Goal: Navigation & Orientation: Find specific page/section

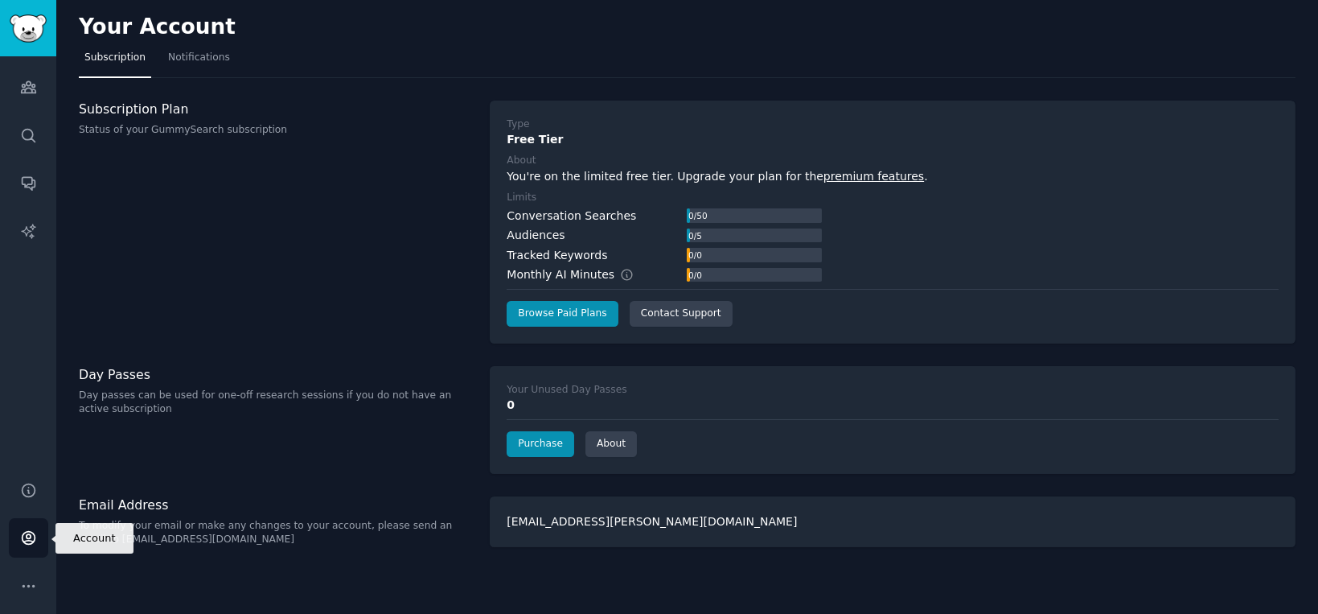
click at [26, 533] on icon "Sidebar" at bounding box center [28, 537] width 17 height 17
click at [838, 173] on link "premium features" at bounding box center [874, 176] width 101 height 13
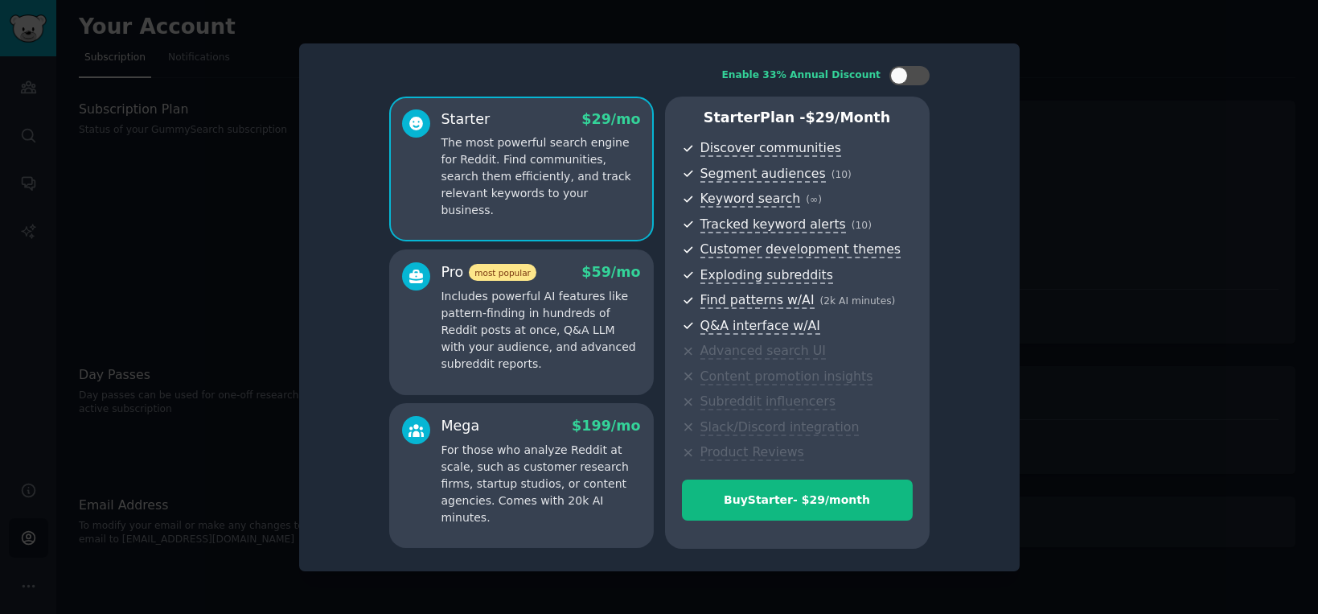
click at [127, 208] on div at bounding box center [659, 307] width 1318 height 614
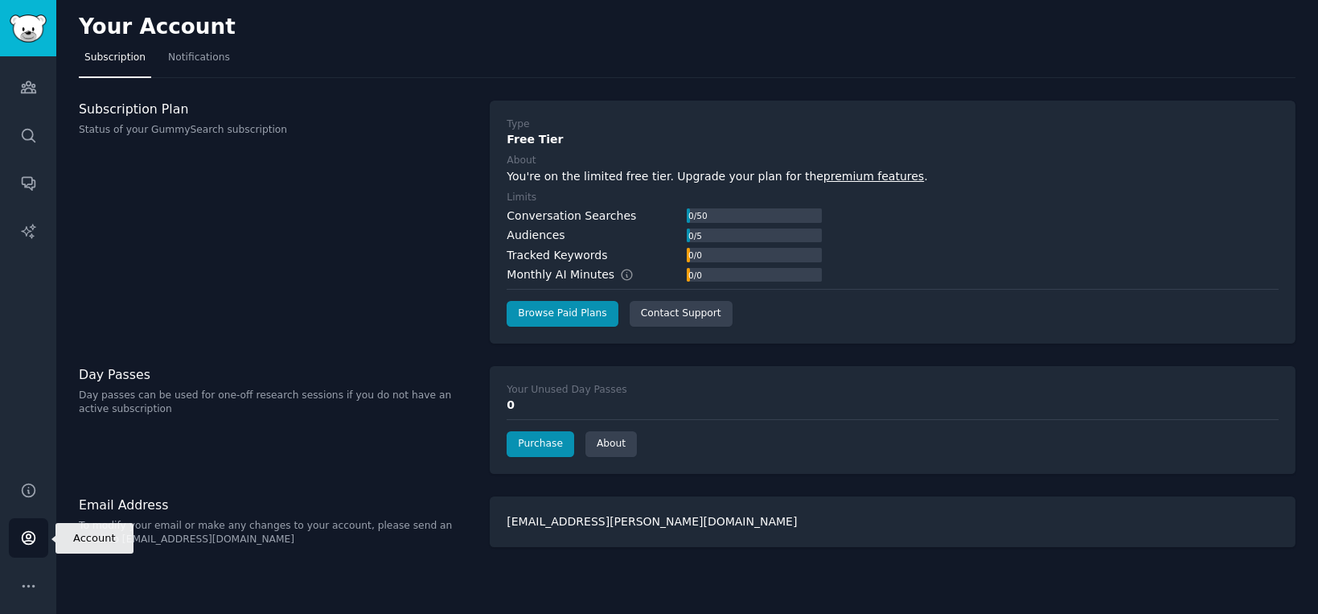
click at [27, 534] on icon "Sidebar" at bounding box center [28, 538] width 13 height 13
click at [199, 55] on span "Notifications" at bounding box center [199, 58] width 62 height 14
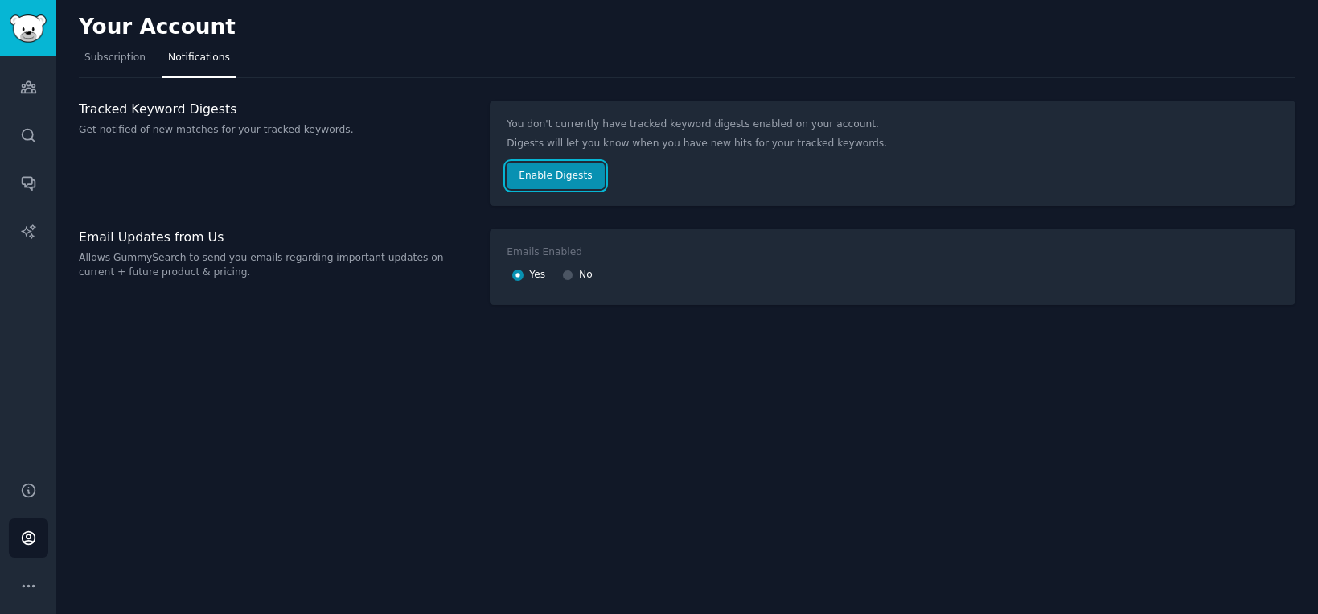
click at [553, 167] on button "Enable Digests" at bounding box center [555, 175] width 97 height 27
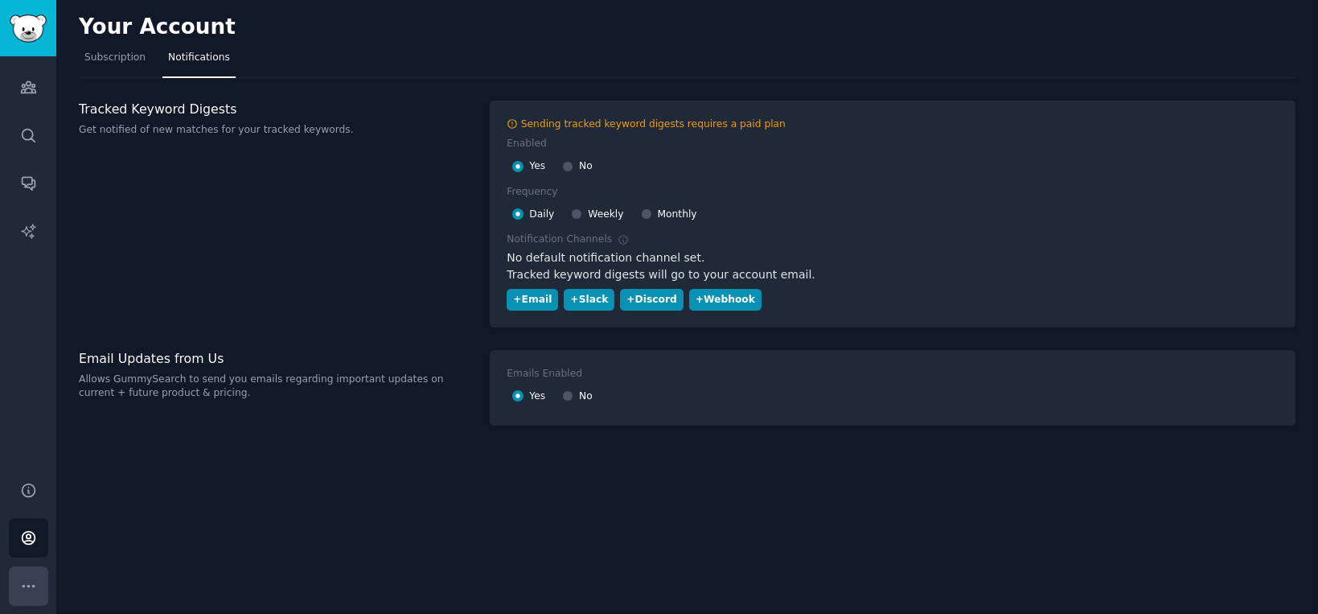
click at [29, 578] on icon "Sidebar" at bounding box center [28, 586] width 17 height 17
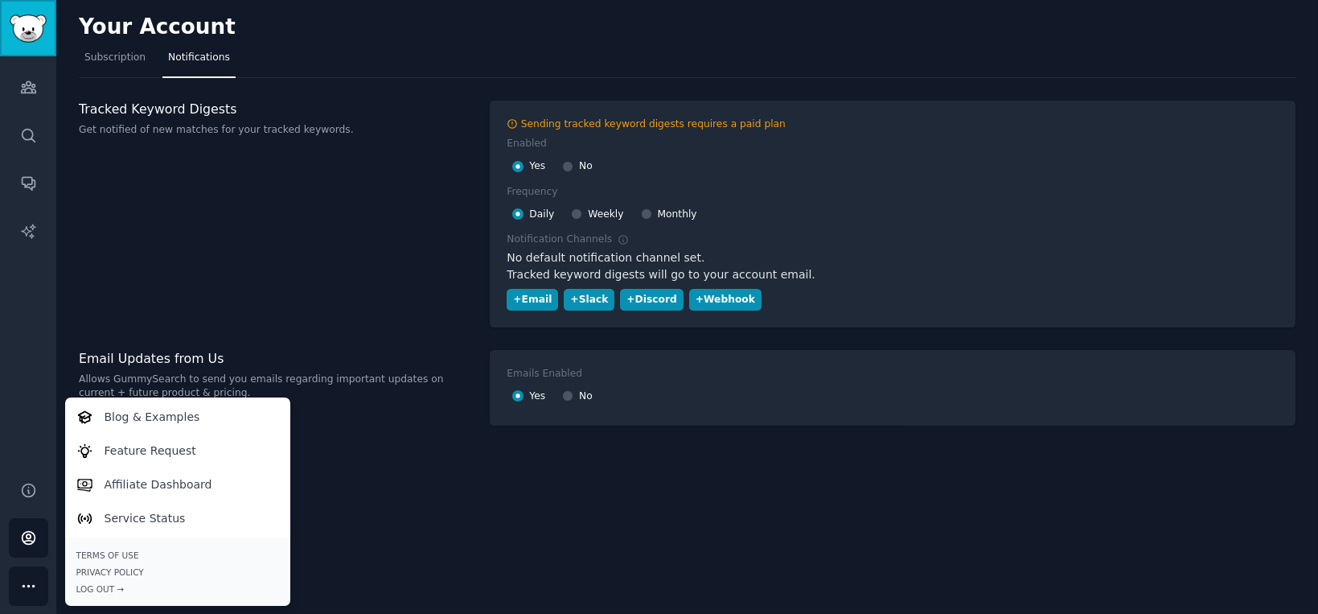
click at [24, 20] on img "Sidebar" at bounding box center [28, 28] width 37 height 28
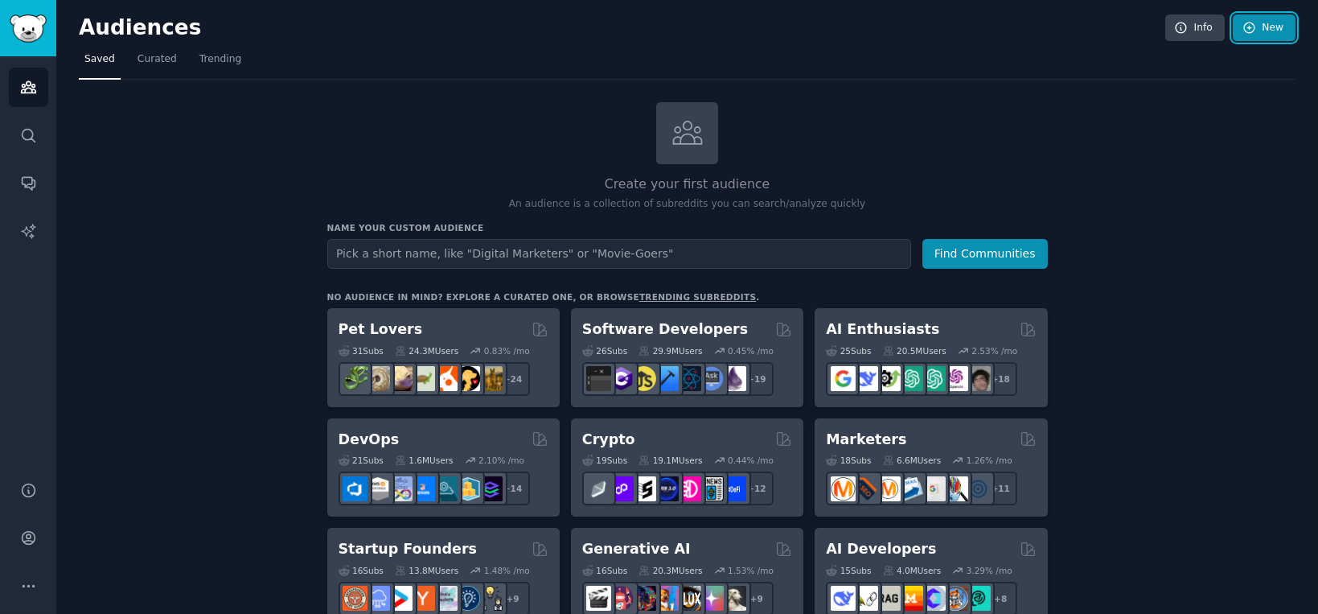
click at [1252, 23] on link "New" at bounding box center [1264, 27] width 63 height 27
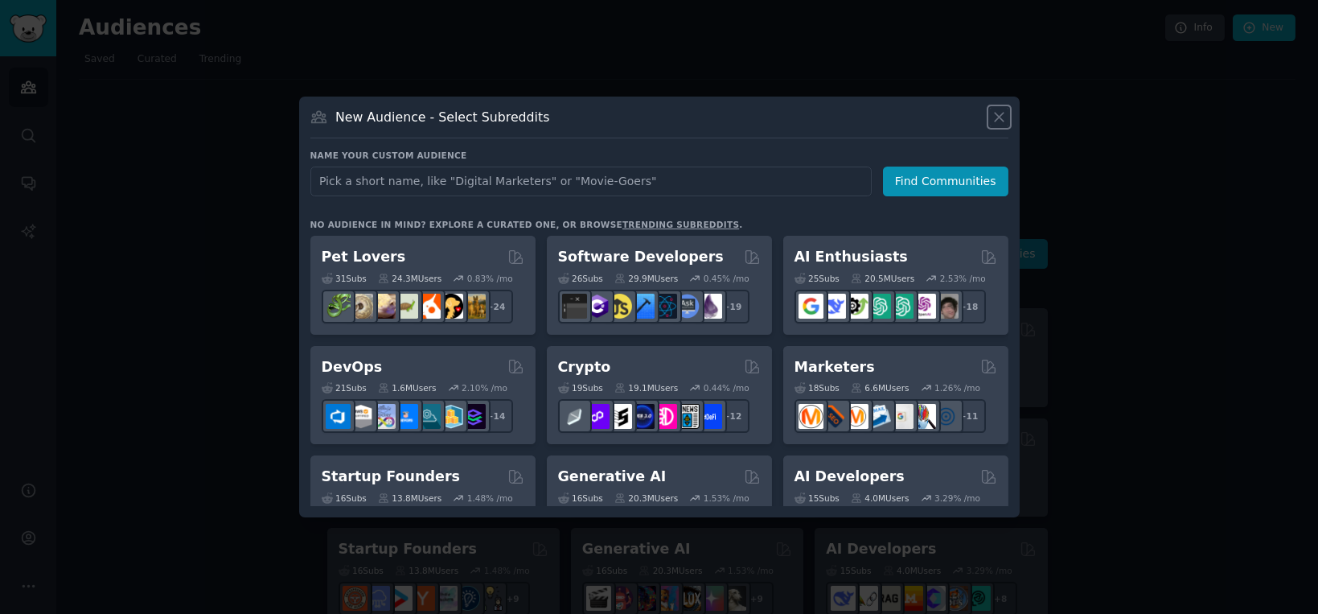
click at [991, 117] on icon at bounding box center [999, 117] width 17 height 17
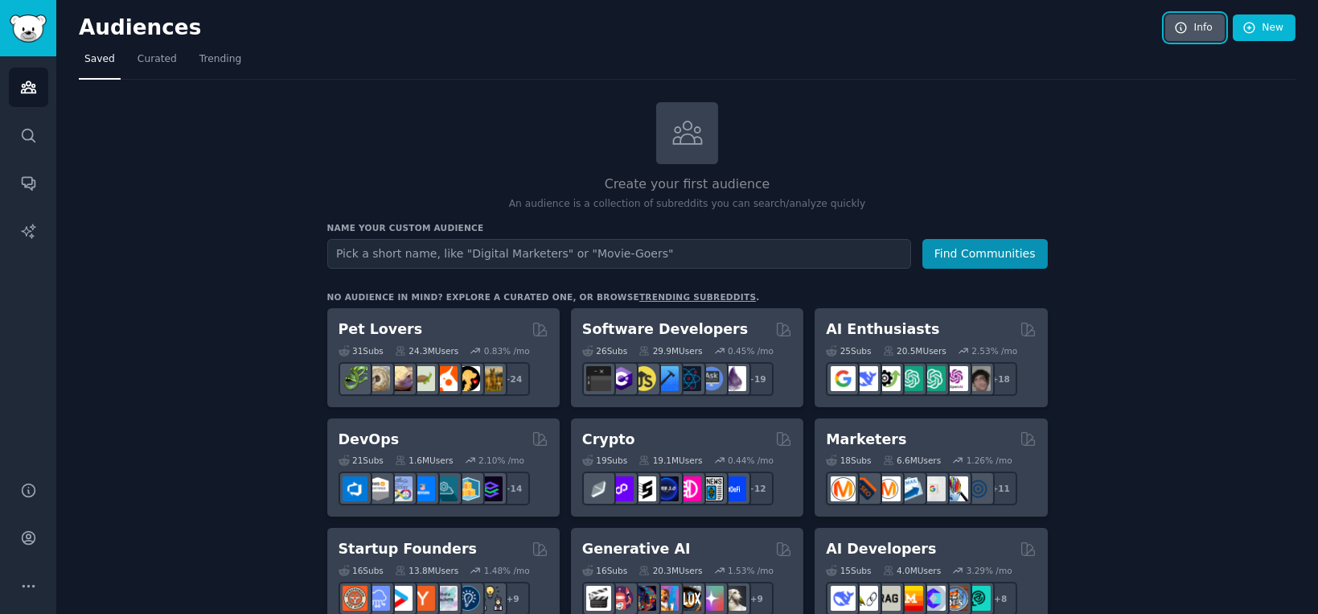
click at [1188, 19] on link "Info" at bounding box center [1196, 27] width 60 height 27
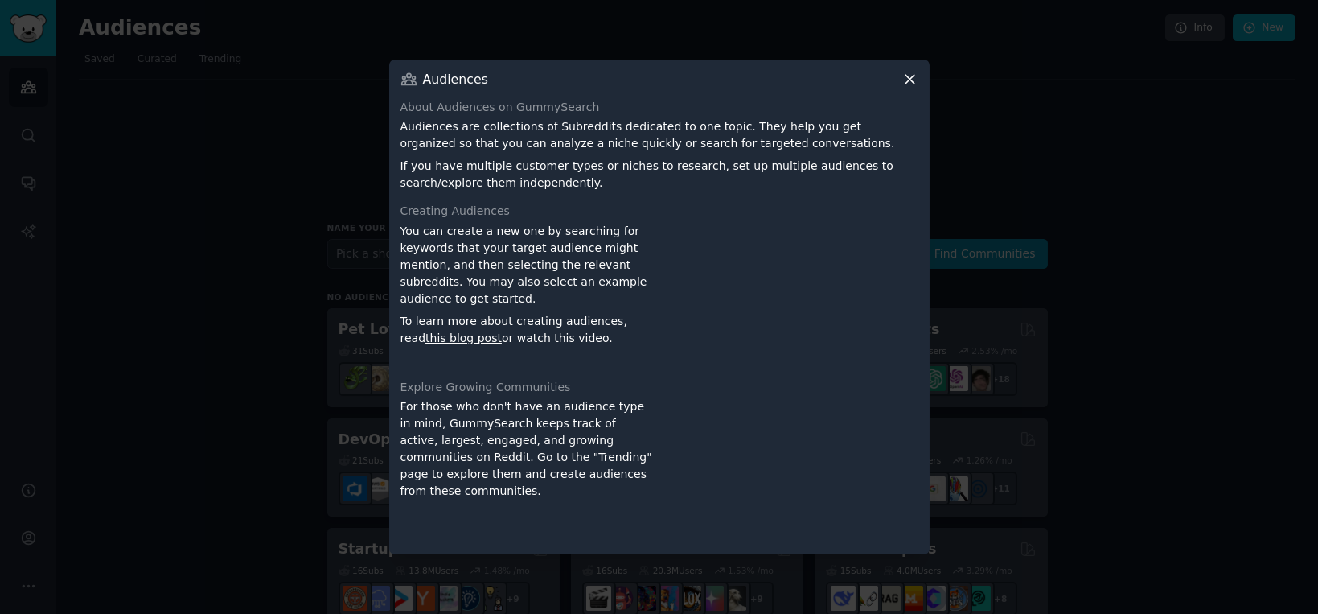
click at [907, 74] on icon at bounding box center [910, 79] width 17 height 17
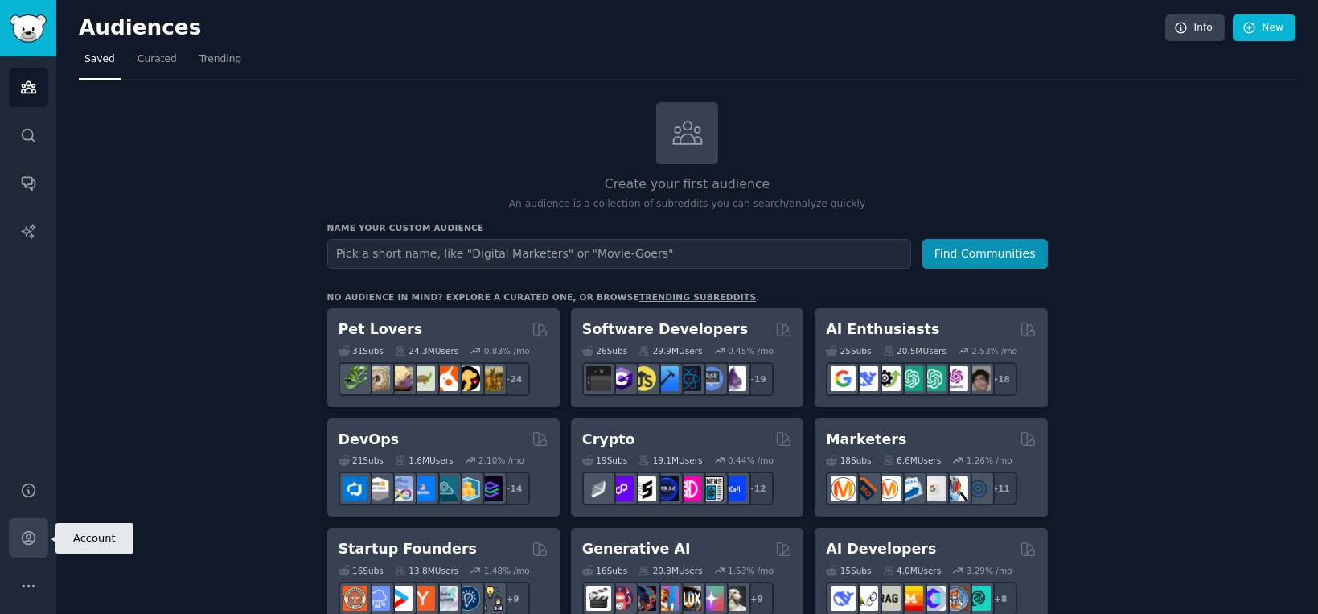
click at [24, 534] on icon "Sidebar" at bounding box center [28, 537] width 17 height 17
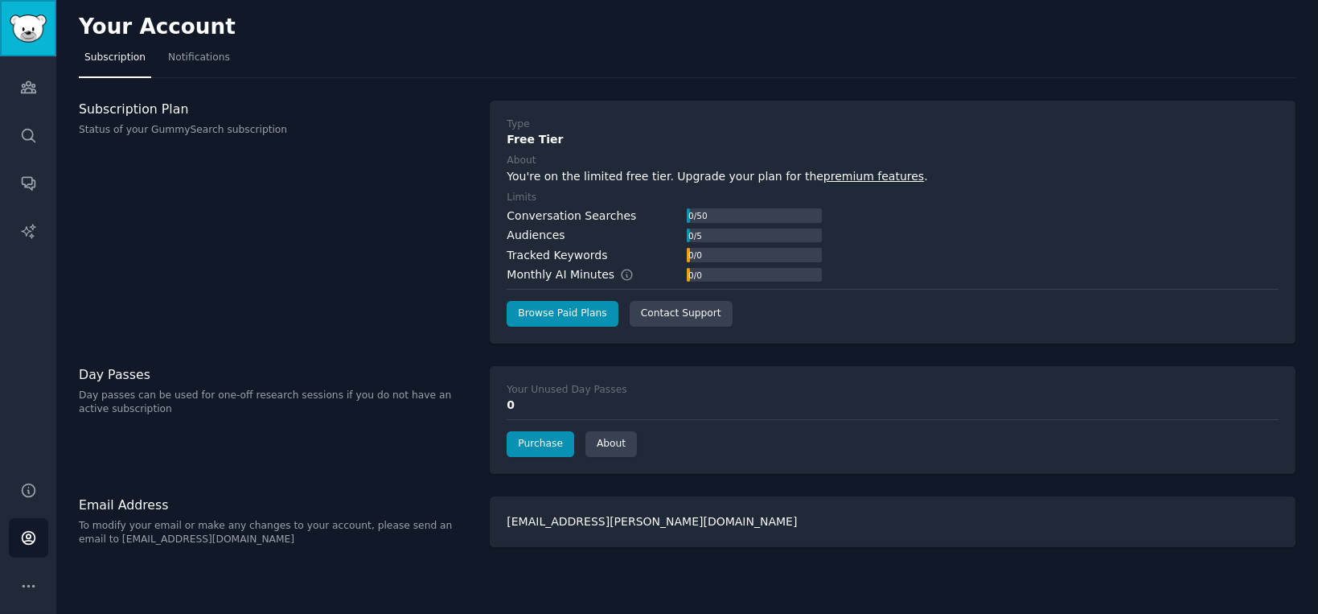
click at [28, 25] on img "Sidebar" at bounding box center [28, 28] width 37 height 28
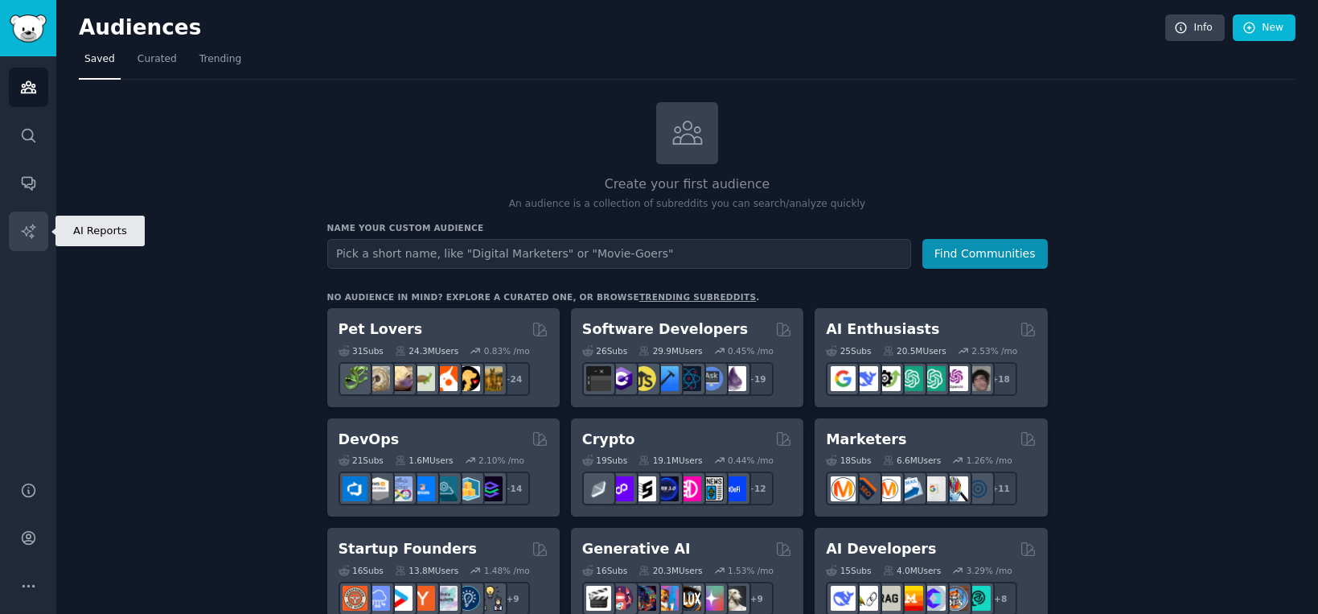
click at [27, 224] on icon "Sidebar" at bounding box center [28, 231] width 17 height 17
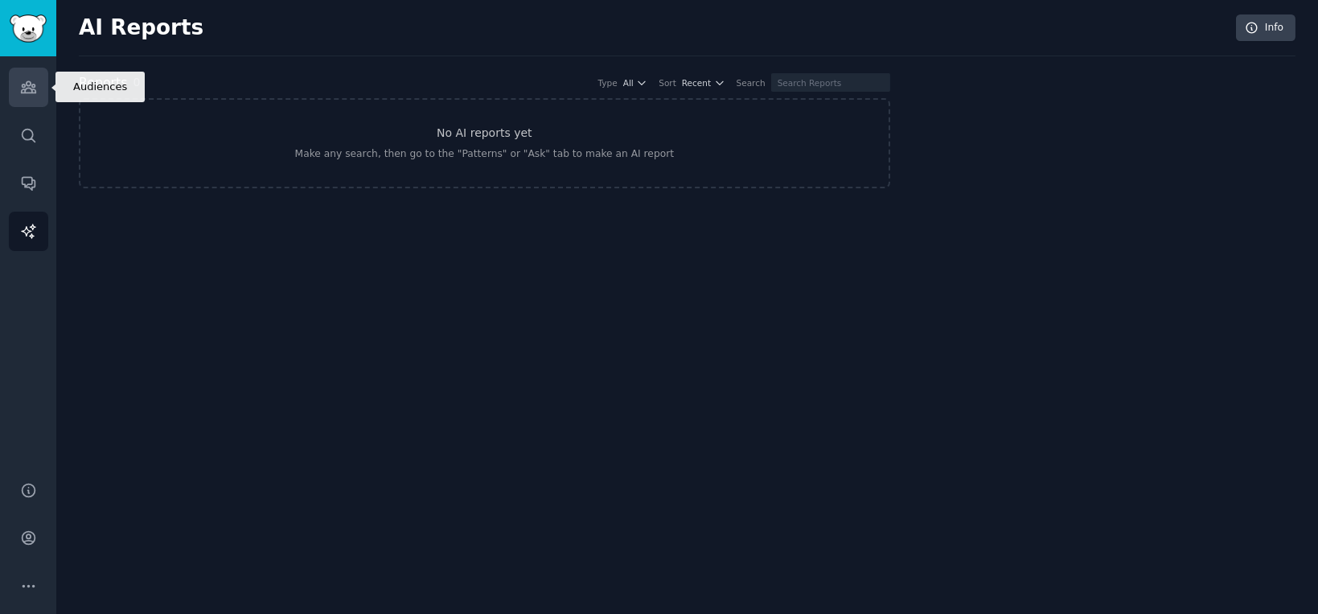
click at [20, 77] on link "Audiences" at bounding box center [28, 87] width 39 height 39
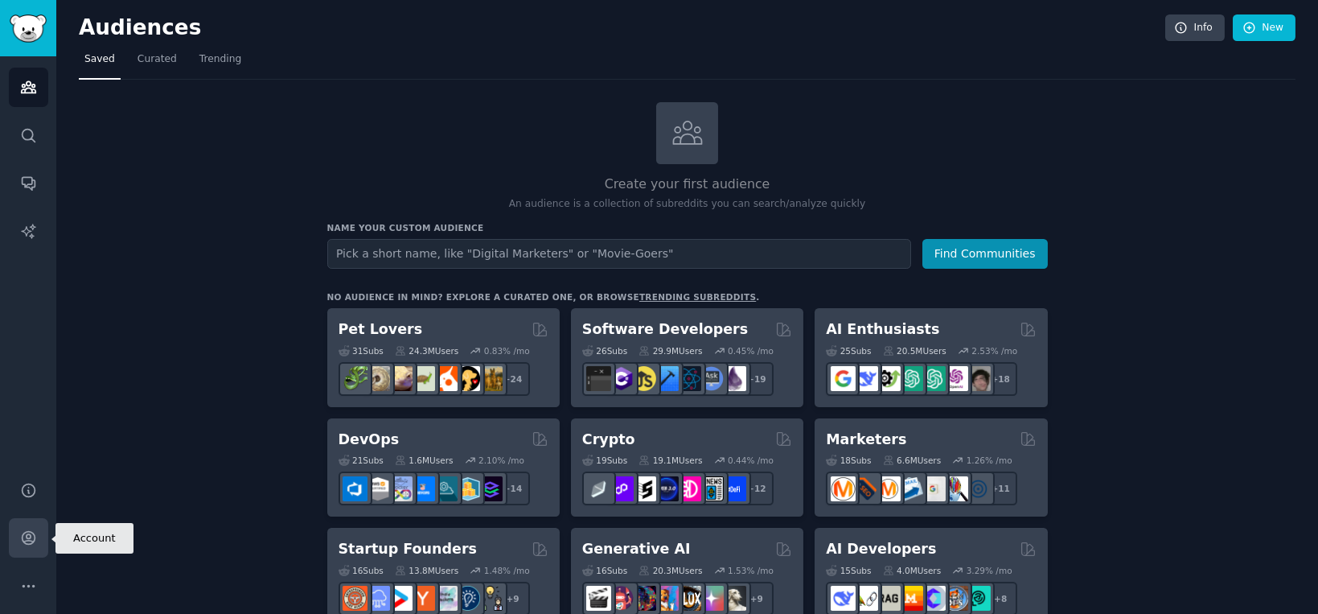
click at [27, 532] on icon "Sidebar" at bounding box center [28, 537] width 17 height 17
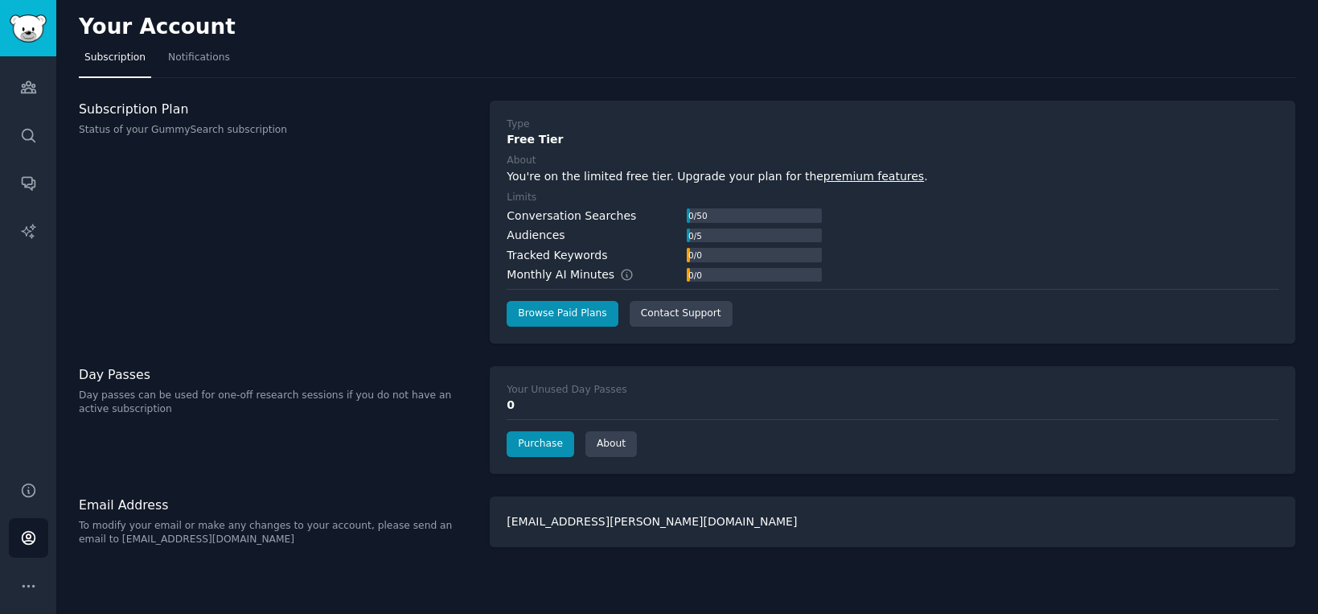
click at [742, 523] on div "[EMAIL_ADDRESS][PERSON_NAME][DOMAIN_NAME]" at bounding box center [893, 521] width 806 height 51
